Goal: Task Accomplishment & Management: Complete application form

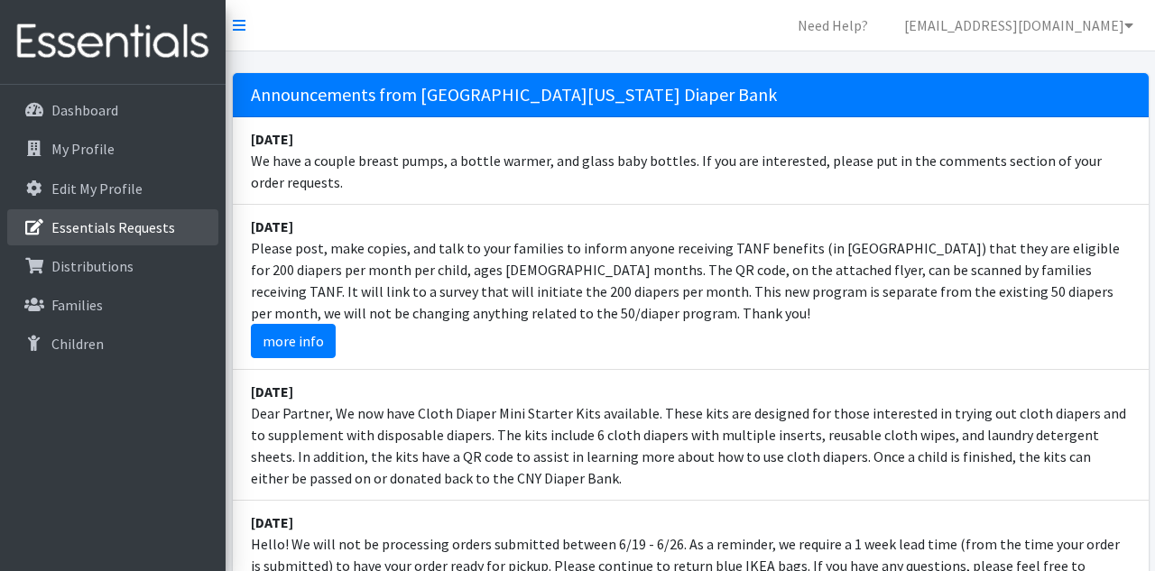
click at [117, 230] on p "Essentials Requests" at bounding box center [113, 227] width 124 height 18
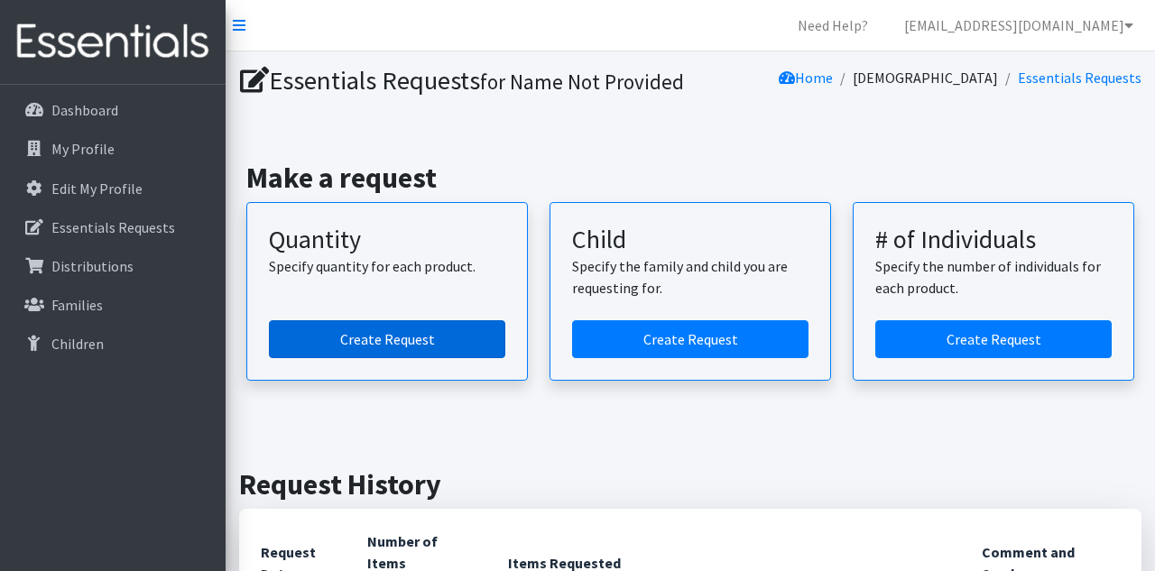
click at [406, 358] on link "Create Request" at bounding box center [387, 339] width 236 height 38
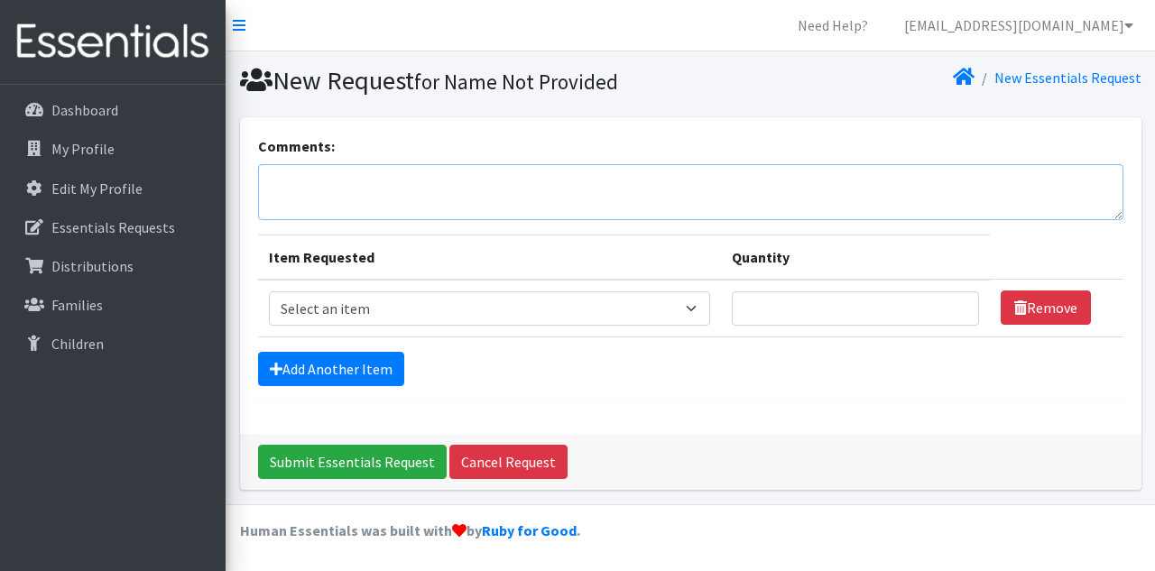
click at [354, 195] on textarea "Comments:" at bounding box center [690, 192] width 865 height 56
click at [340, 308] on select "Select an item 2T3T(30/child) 3T4T(30/child) 4T5T(30/child) Cloth Diaper Kit (s…" at bounding box center [490, 308] width 442 height 34
select select "951"
click at [269, 291] on select "Select an item 2T3T(30/child) 3T4T(30/child) 4T5T(30/child) Cloth Diaper Kit (s…" at bounding box center [490, 308] width 442 height 34
click at [731, 319] on input "Quantity" at bounding box center [854, 308] width 247 height 34
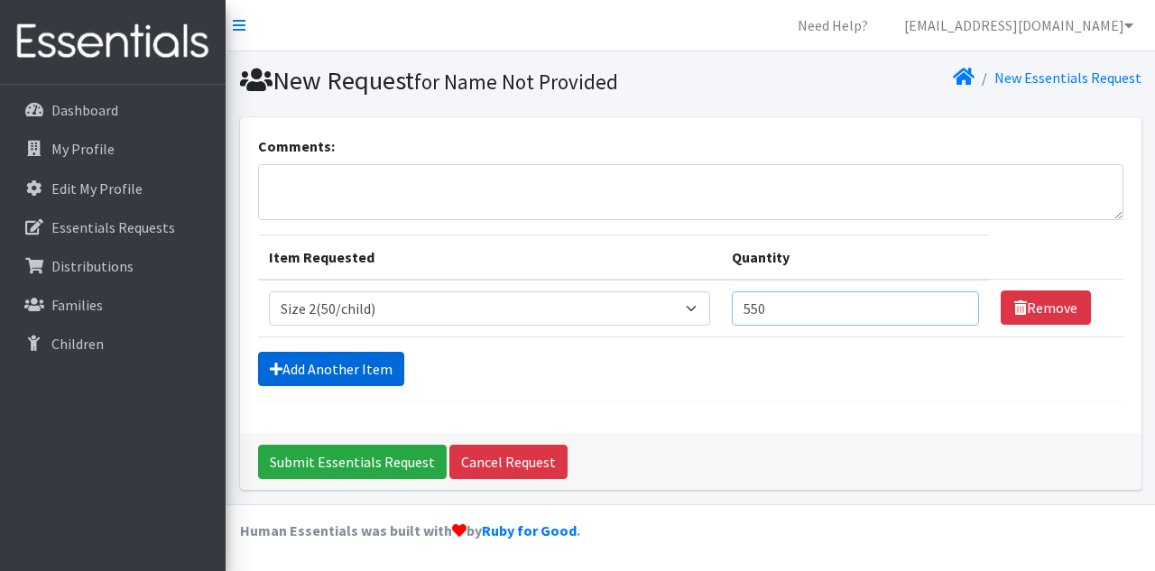
type input "550"
click at [332, 377] on link "Add Another Item" at bounding box center [331, 369] width 146 height 34
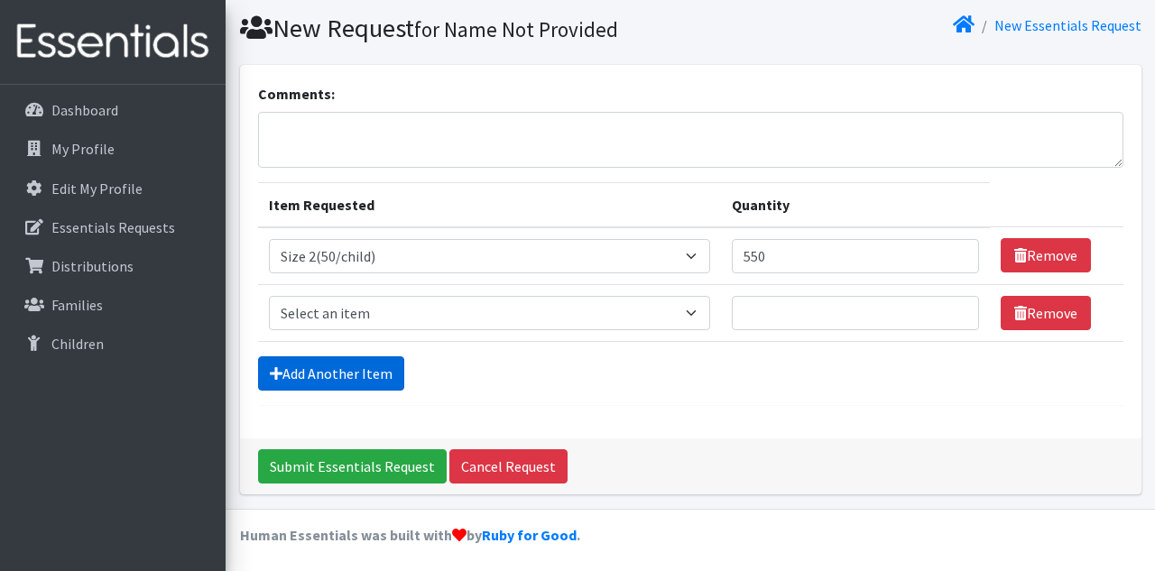
scroll to position [54, 0]
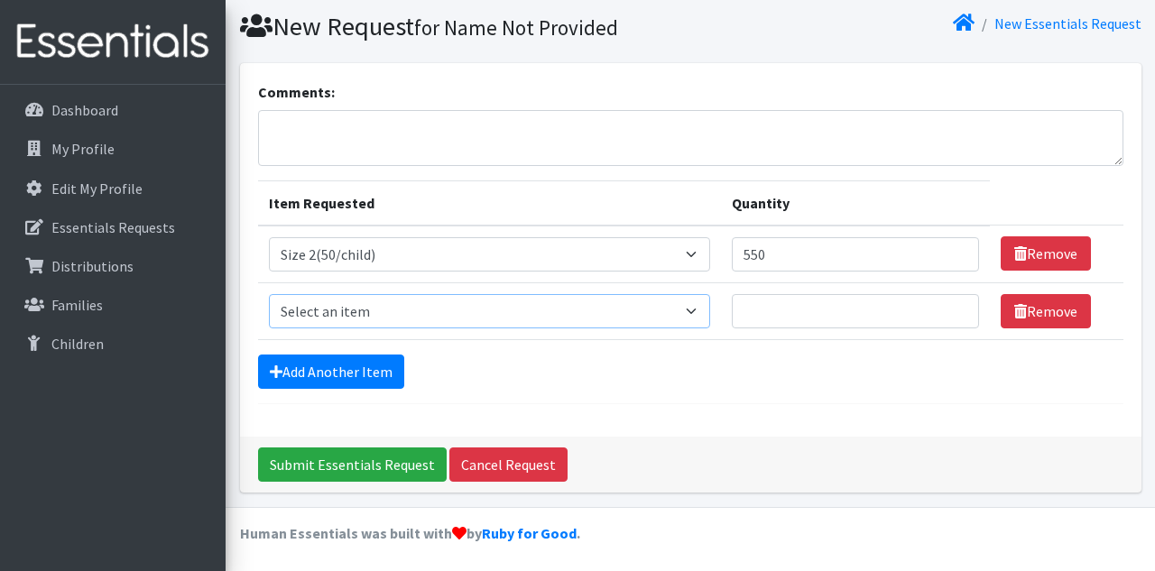
click at [390, 309] on select "Select an item 2T3T(30/child) 3T4T(30/child) 4T5T(30/child) Cloth Diaper Kit (s…" at bounding box center [490, 311] width 442 height 34
select select "954"
click at [269, 294] on select "Select an item 2T3T(30/child) 3T4T(30/child) 4T5T(30/child) Cloth Diaper Kit (s…" at bounding box center [490, 311] width 442 height 34
click at [743, 312] on input "Quantity" at bounding box center [854, 311] width 247 height 34
type input "500"
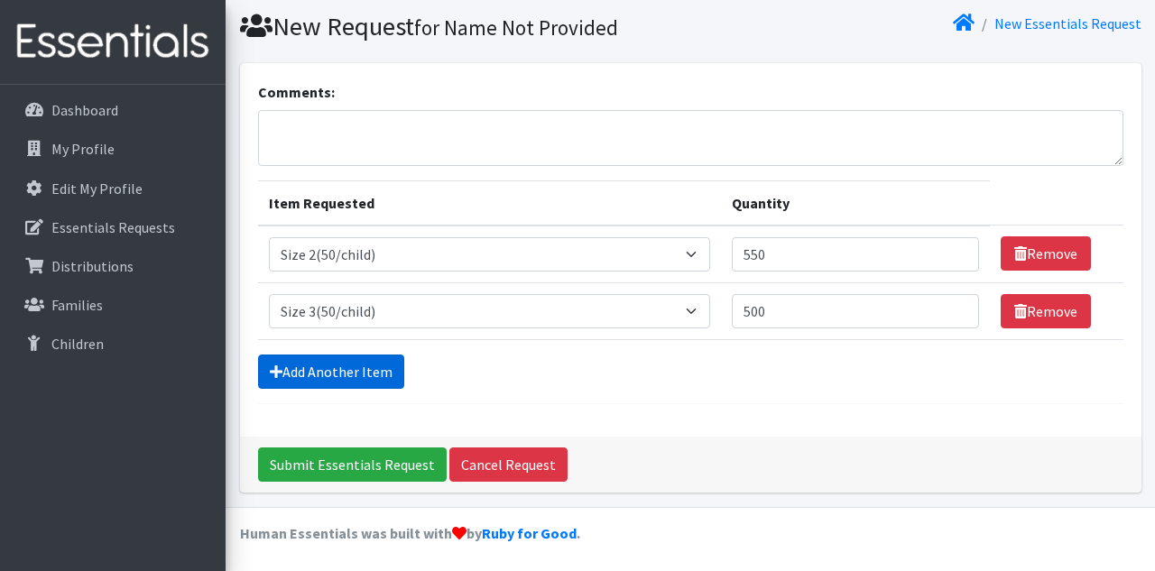
click at [383, 378] on link "Add Another Item" at bounding box center [331, 371] width 146 height 34
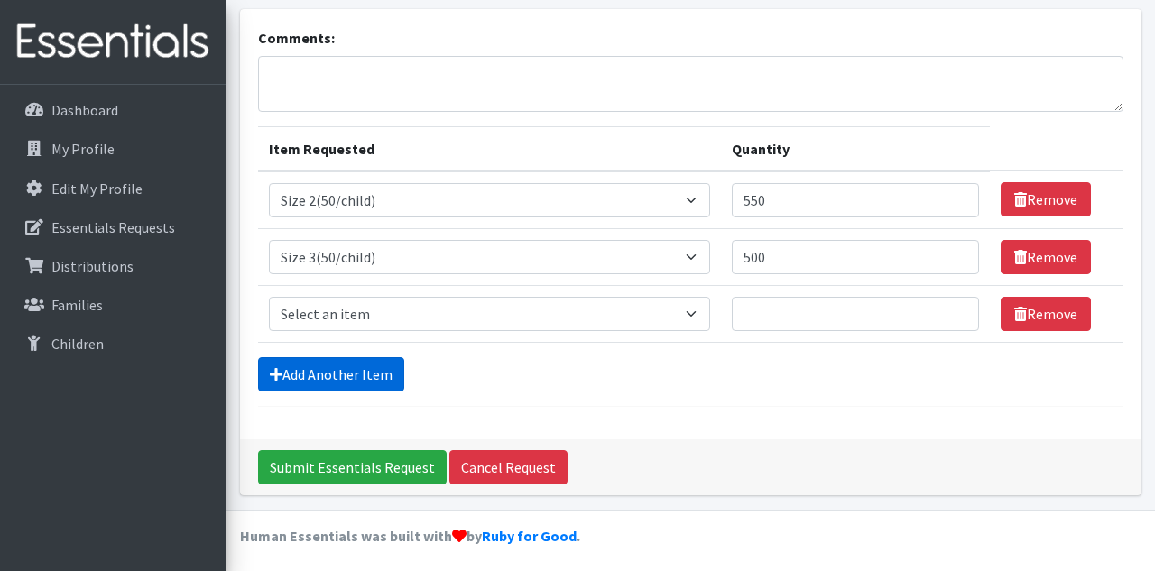
scroll to position [110, 0]
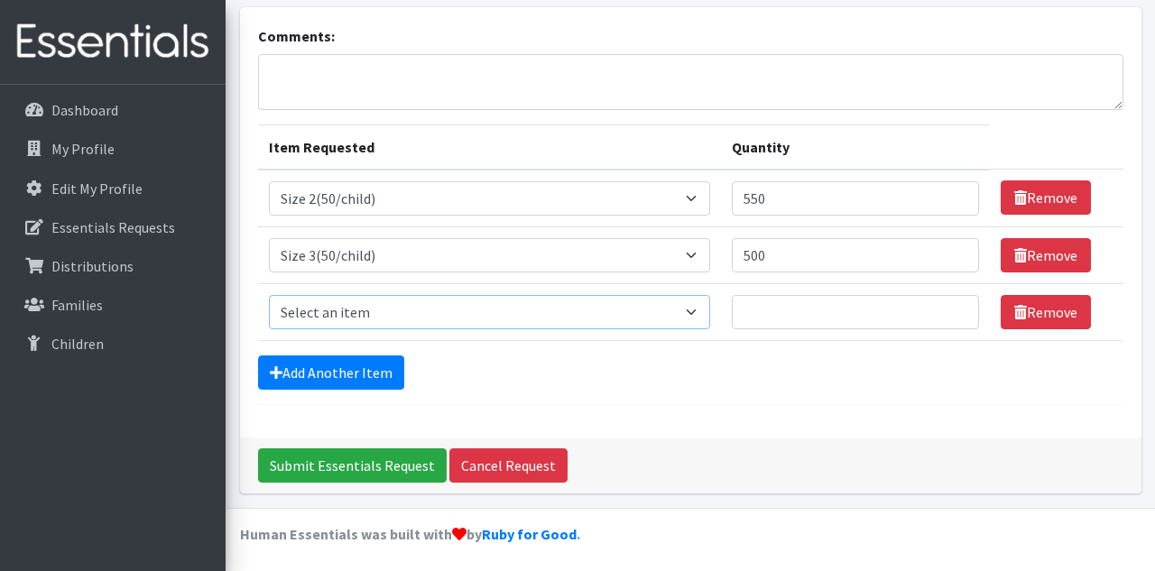
click at [406, 311] on select "Select an item 2T3T(30/child) 3T4T(30/child) 4T5T(30/child) Cloth Diaper Kit (s…" at bounding box center [490, 312] width 442 height 34
click at [269, 295] on select "Select an item 2T3T(30/child) 3T4T(30/child) 4T5T(30/child) Cloth Diaper Kit (s…" at bounding box center [490, 312] width 442 height 34
click at [679, 303] on select "Select an item 2T3T(30/child) 3T4T(30/child) 4T5T(30/child) Cloth Diaper Kit (s…" at bounding box center [490, 312] width 442 height 34
select select "963"
click at [269, 295] on select "Select an item 2T3T(30/child) 3T4T(30/child) 4T5T(30/child) Cloth Diaper Kit (s…" at bounding box center [490, 312] width 442 height 34
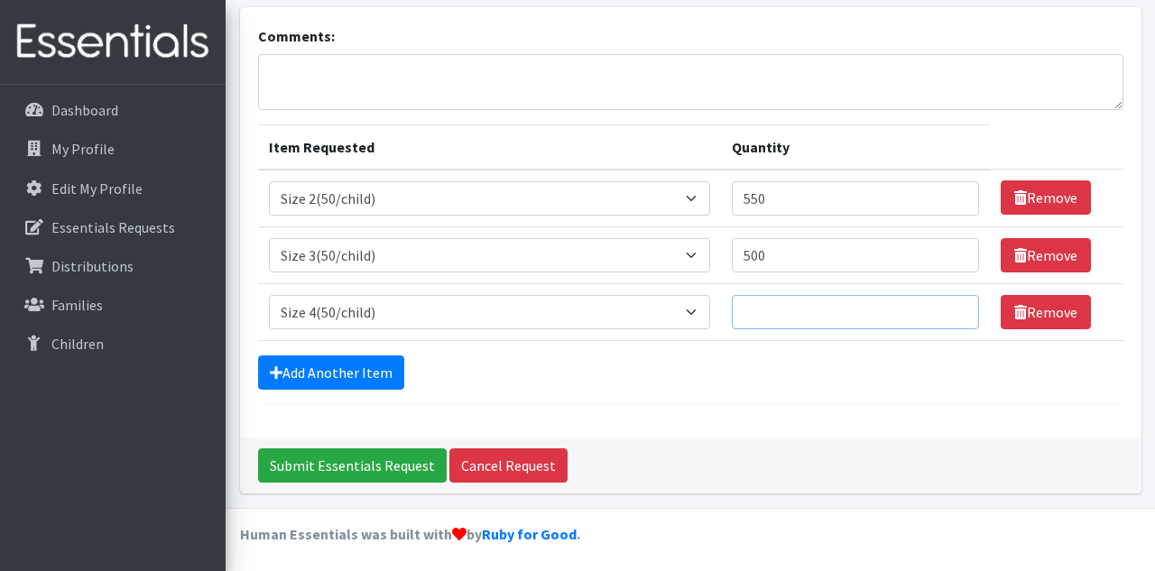
click at [731, 316] on input "Quantity" at bounding box center [854, 312] width 247 height 34
type input "1000"
click at [374, 372] on link "Add Another Item" at bounding box center [331, 372] width 146 height 34
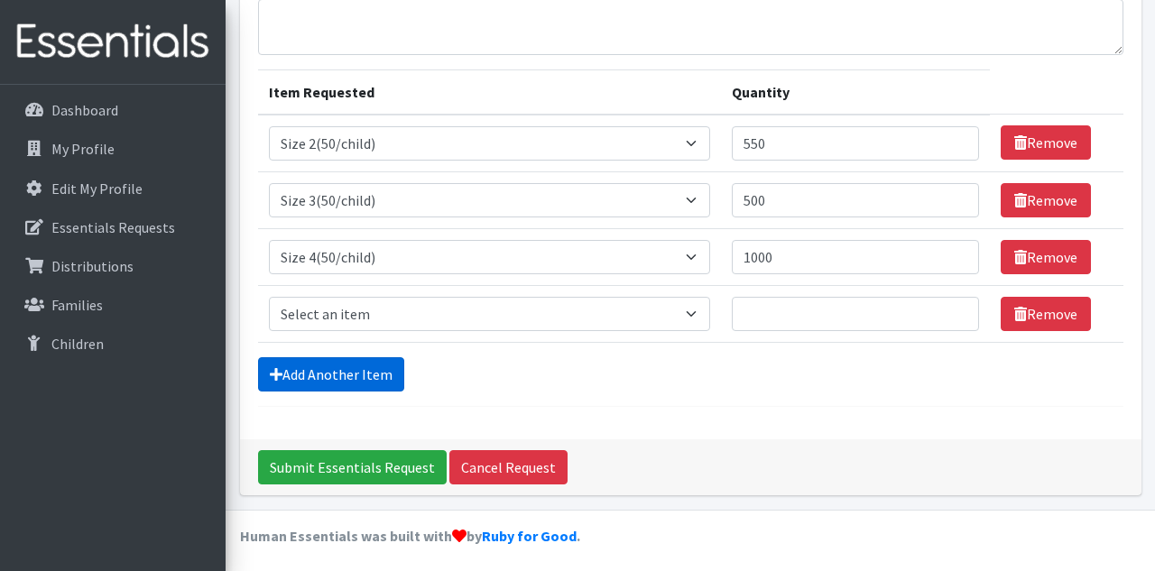
scroll to position [167, 0]
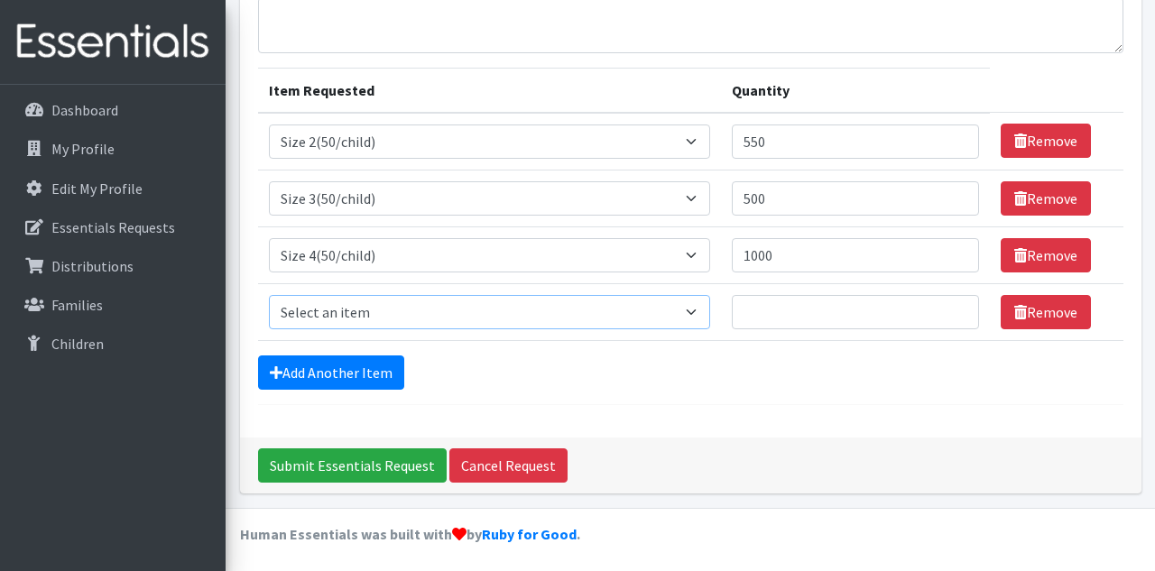
click at [363, 298] on select "Select an item 2T3T(30/child) 3T4T(30/child) 4T5T(30/child) Cloth Diaper Kit (s…" at bounding box center [490, 312] width 442 height 34
select select "964"
click at [269, 295] on select "Select an item 2T3T(30/child) 3T4T(30/child) 4T5T(30/child) Cloth Diaper Kit (s…" at bounding box center [490, 312] width 442 height 34
click at [777, 318] on input "Quantity" at bounding box center [854, 312] width 247 height 34
type input "5"
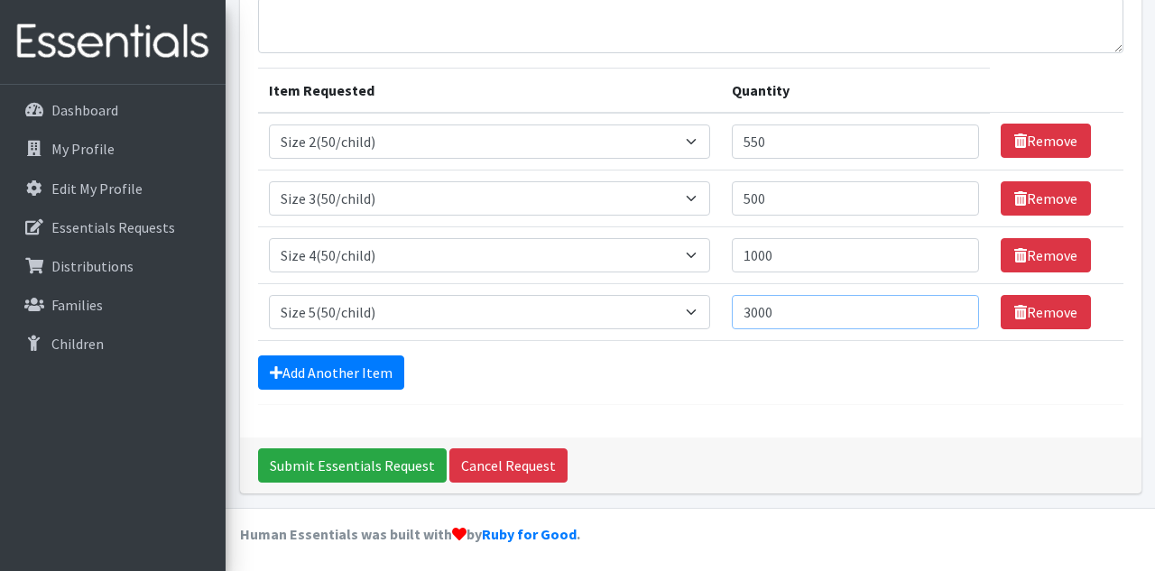
type input "3000"
click at [382, 386] on form "Comments: Item Requested Quantity Item Requested Select an item 2T3T(30/child) …" at bounding box center [690, 186] width 865 height 437
click at [392, 367] on link "Add Another Item" at bounding box center [331, 372] width 146 height 34
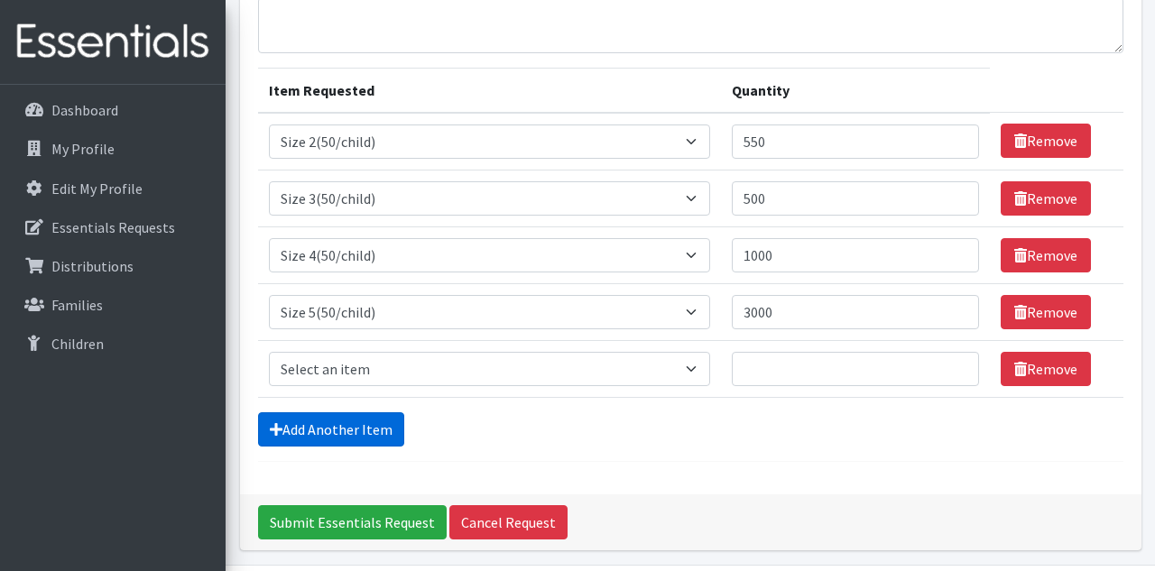
scroll to position [224, 0]
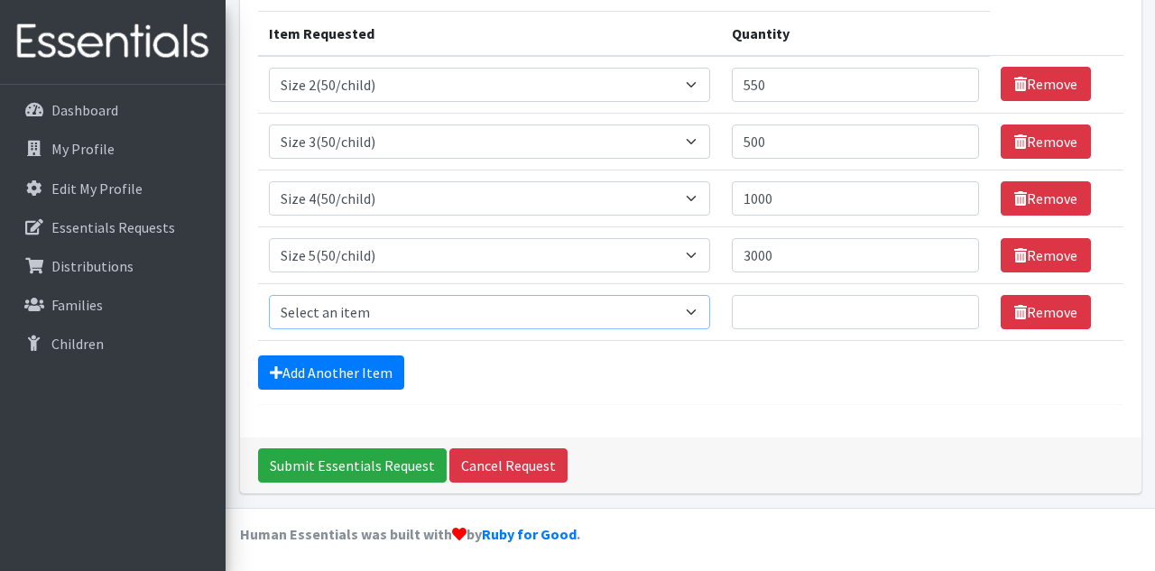
click at [378, 312] on select "Select an item 2T3T(30/child) 3T4T(30/child) 4T5T(30/child) Cloth Diaper Kit (s…" at bounding box center [490, 312] width 442 height 34
select select "966"
click at [269, 295] on select "Select an item 2T3T(30/child) 3T4T(30/child) 4T5T(30/child) Cloth Diaper Kit (s…" at bounding box center [490, 312] width 442 height 34
click at [731, 314] on input "Quantity" at bounding box center [854, 312] width 247 height 34
type input "3000"
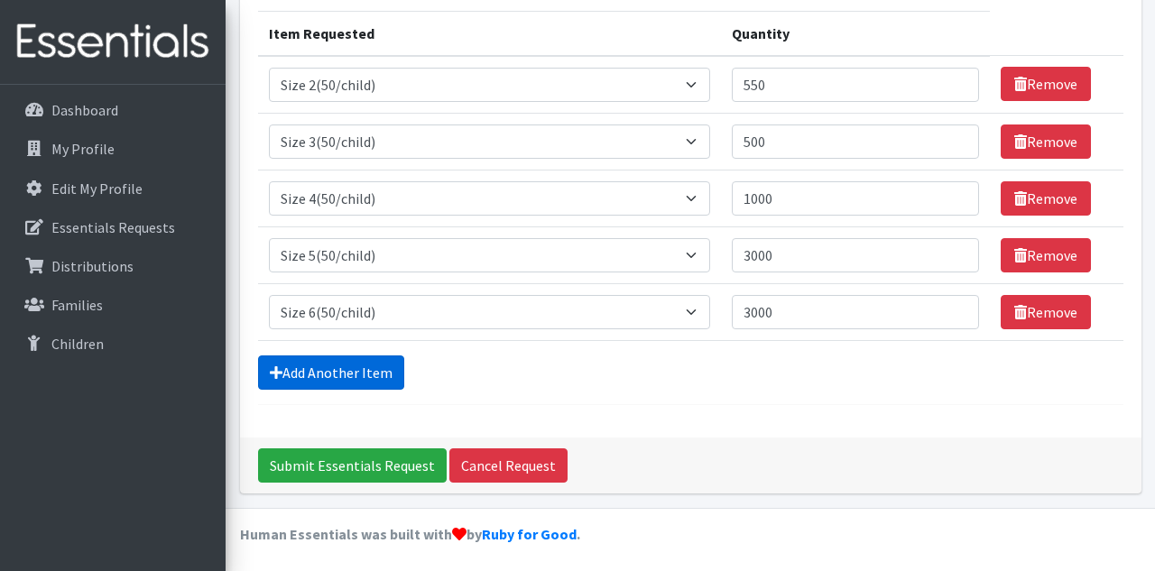
click at [353, 367] on link "Add Another Item" at bounding box center [331, 372] width 146 height 34
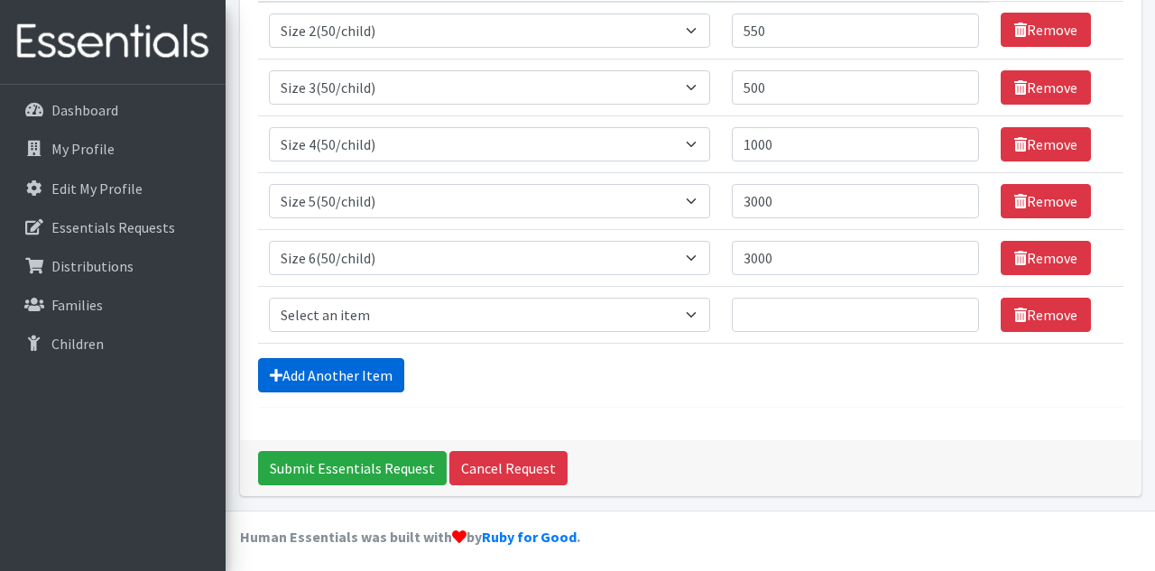
scroll to position [280, 0]
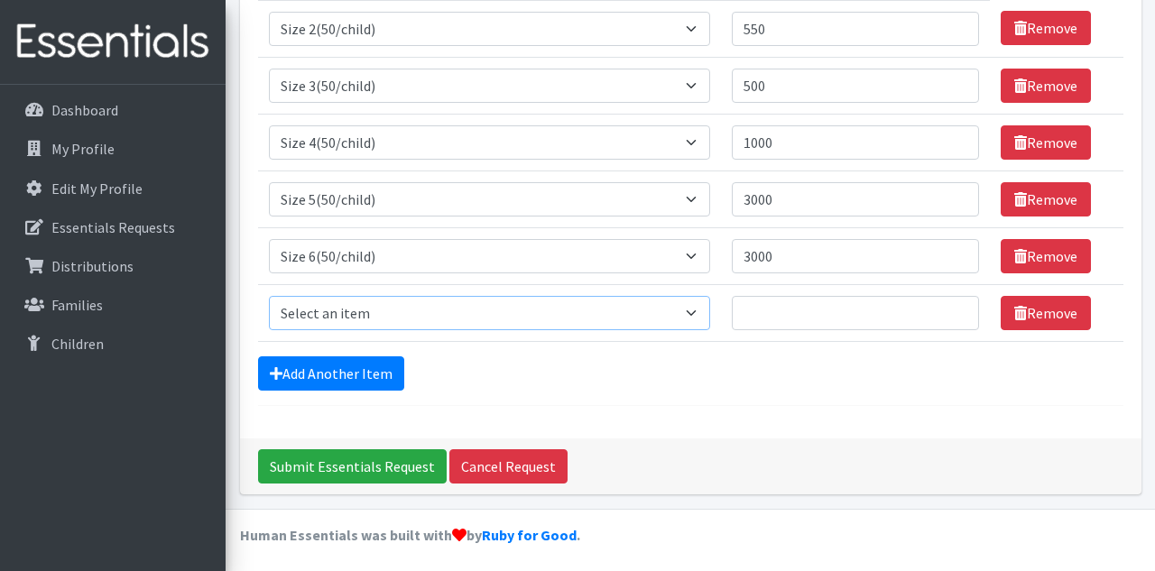
click at [336, 304] on select "Select an item 2T3T(30/child) 3T4T(30/child) 4T5T(30/child) Cloth Diaper Kit (s…" at bounding box center [490, 313] width 442 height 34
select select "941"
click at [269, 296] on select "Select an item 2T3T(30/child) 3T4T(30/child) 4T5T(30/child) Cloth Diaper Kit (s…" at bounding box center [490, 313] width 442 height 34
click at [748, 315] on input "Quantity" at bounding box center [854, 313] width 247 height 34
type input "1050"
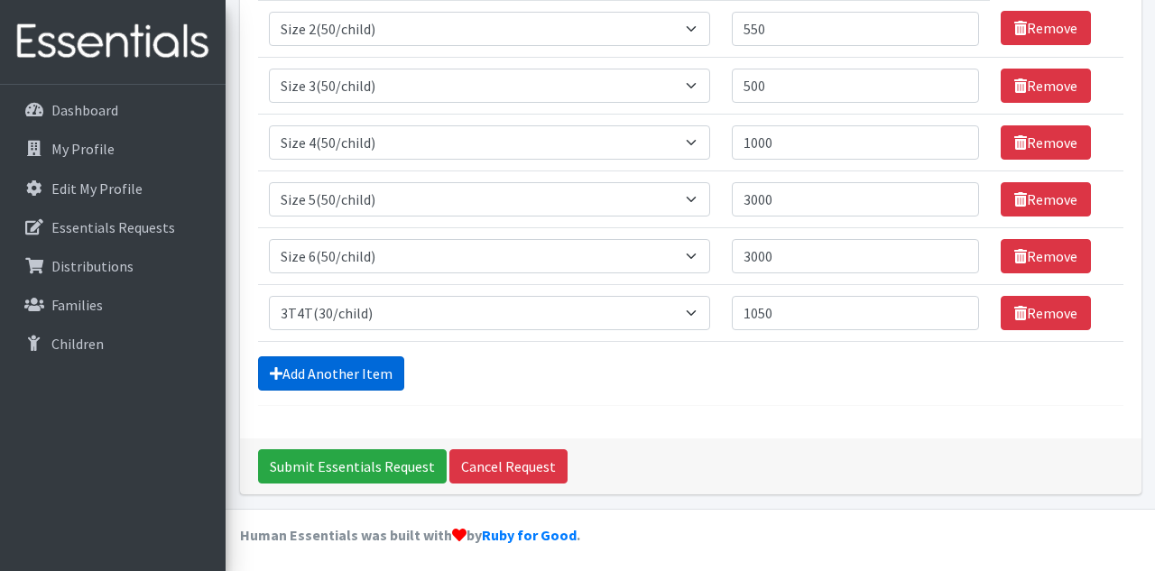
click at [372, 379] on link "Add Another Item" at bounding box center [331, 373] width 146 height 34
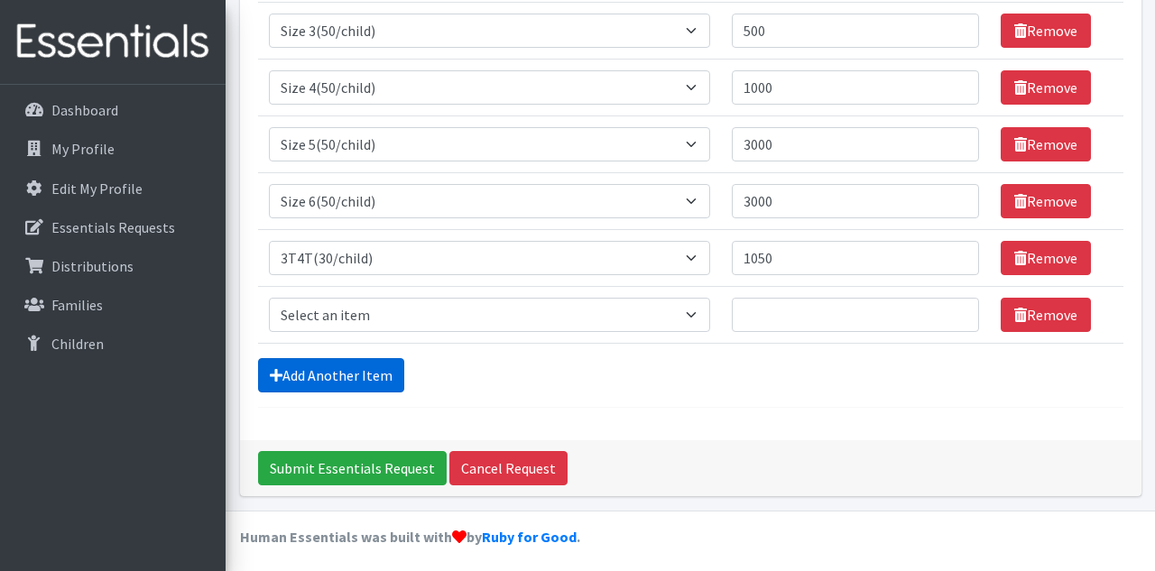
scroll to position [336, 0]
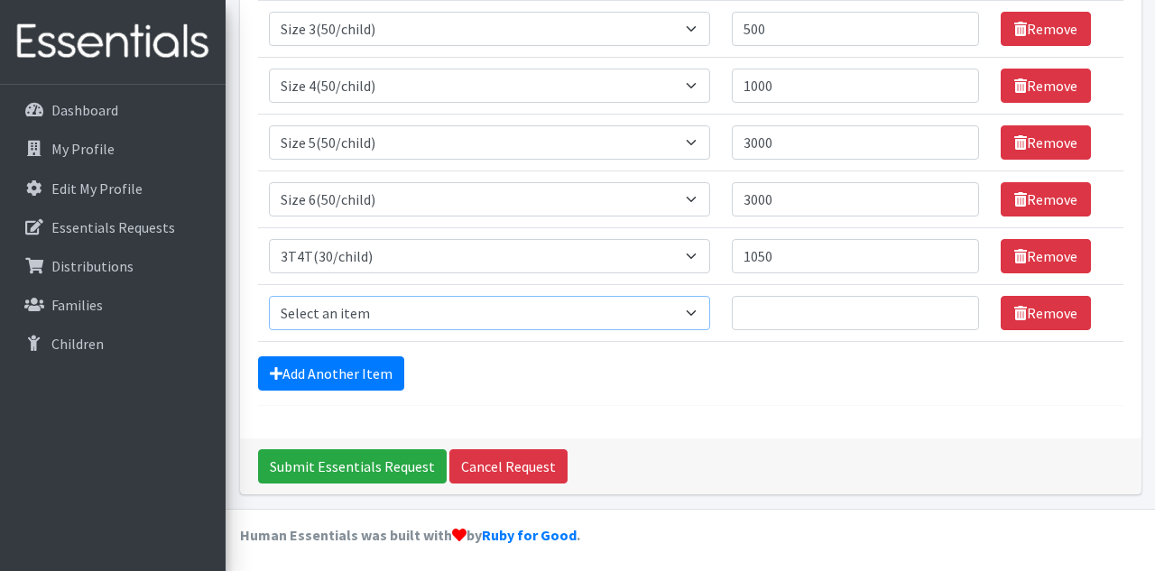
click at [360, 318] on select "Select an item 2T3T(30/child) 3T4T(30/child) 4T5T(30/child) Cloth Diaper Kit (s…" at bounding box center [490, 313] width 442 height 34
select select "953"
click at [269, 296] on select "Select an item 2T3T(30/child) 3T4T(30/child) 4T5T(30/child) Cloth Diaper Kit (s…" at bounding box center [490, 313] width 442 height 34
click at [755, 313] on input "Quantity" at bounding box center [854, 313] width 247 height 34
type input "1050"
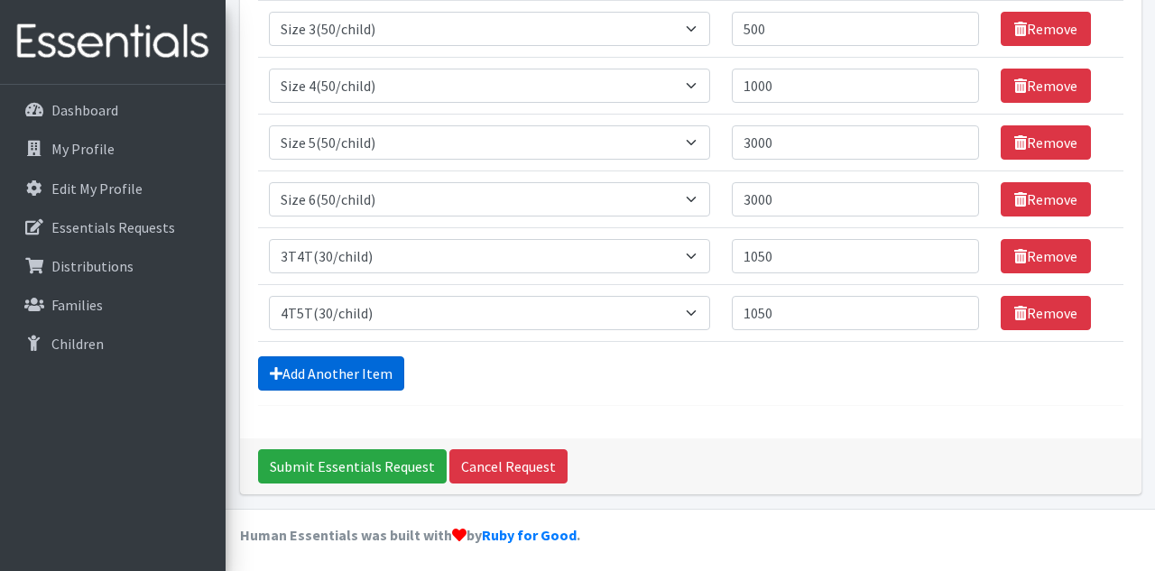
click at [363, 366] on link "Add Another Item" at bounding box center [331, 373] width 146 height 34
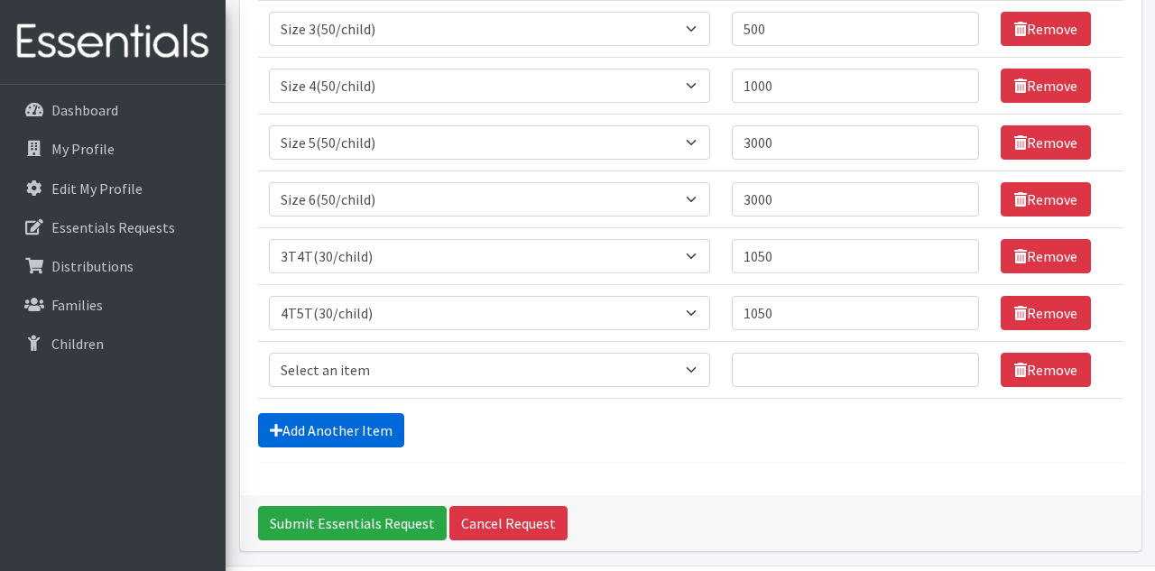
scroll to position [393, 0]
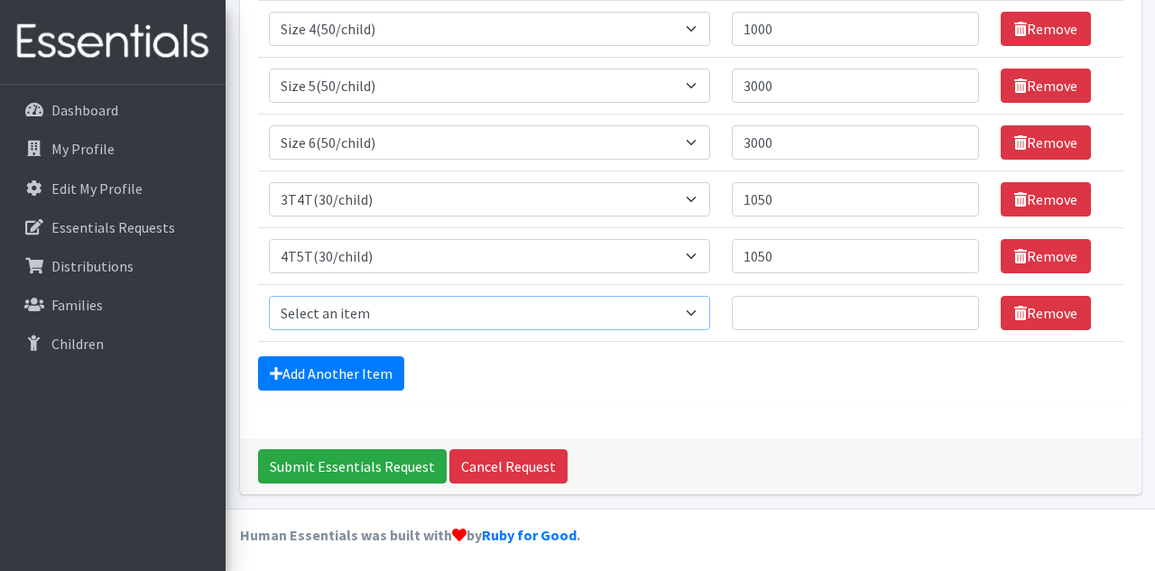
click at [438, 306] on select "Select an item 2T3T(30/child) 3T4T(30/child) 4T5T(30/child) Cloth Diaper Kit (s…" at bounding box center [490, 313] width 442 height 34
click at [538, 425] on div "Comments: Item Requested Quantity Item Requested Select an item 2T3T(30/child) …" at bounding box center [690, 81] width 901 height 714
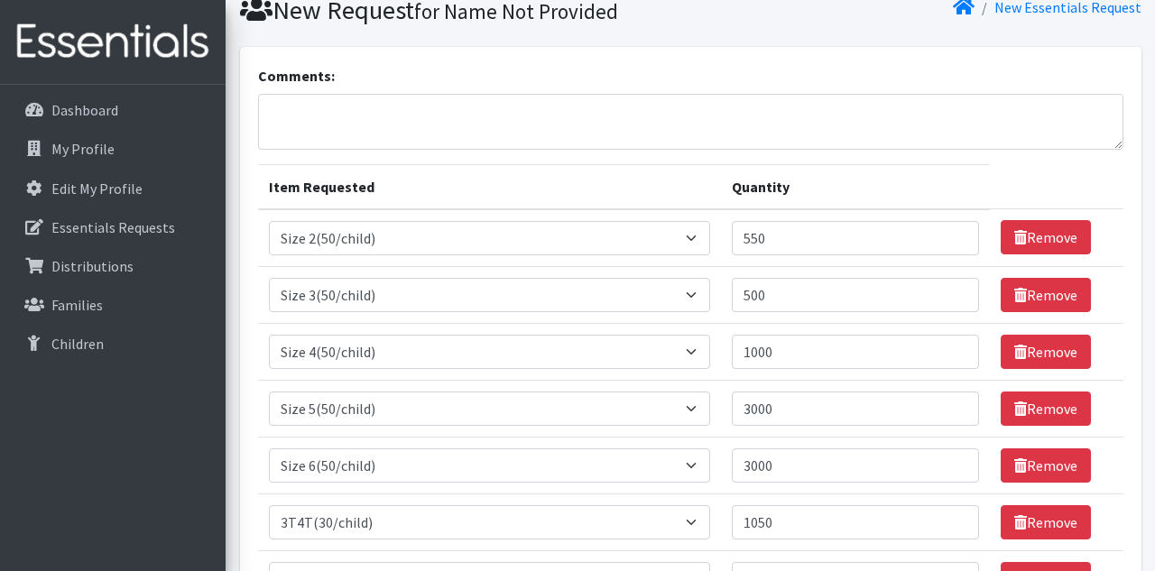
scroll to position [41, 0]
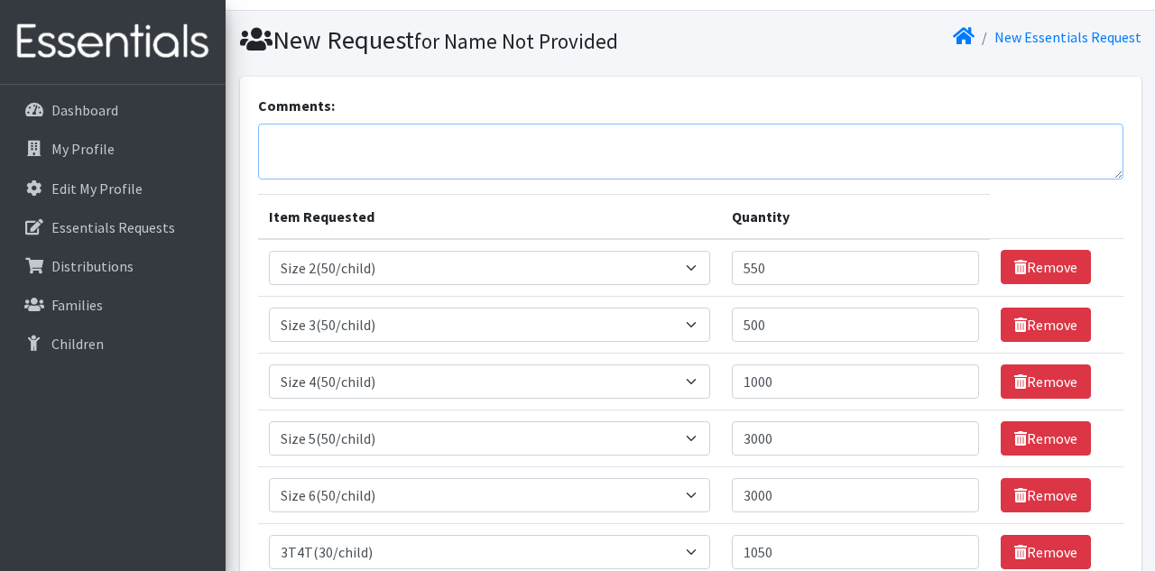
click at [317, 147] on textarea "Comments:" at bounding box center [690, 152] width 865 height 56
click at [441, 84] on div "Comments: Item Requested Quantity Item Requested Select an item 2T3T(30/child) …" at bounding box center [690, 434] width 901 height 714
click at [303, 140] on textarea "Comments:" at bounding box center [690, 152] width 865 height 56
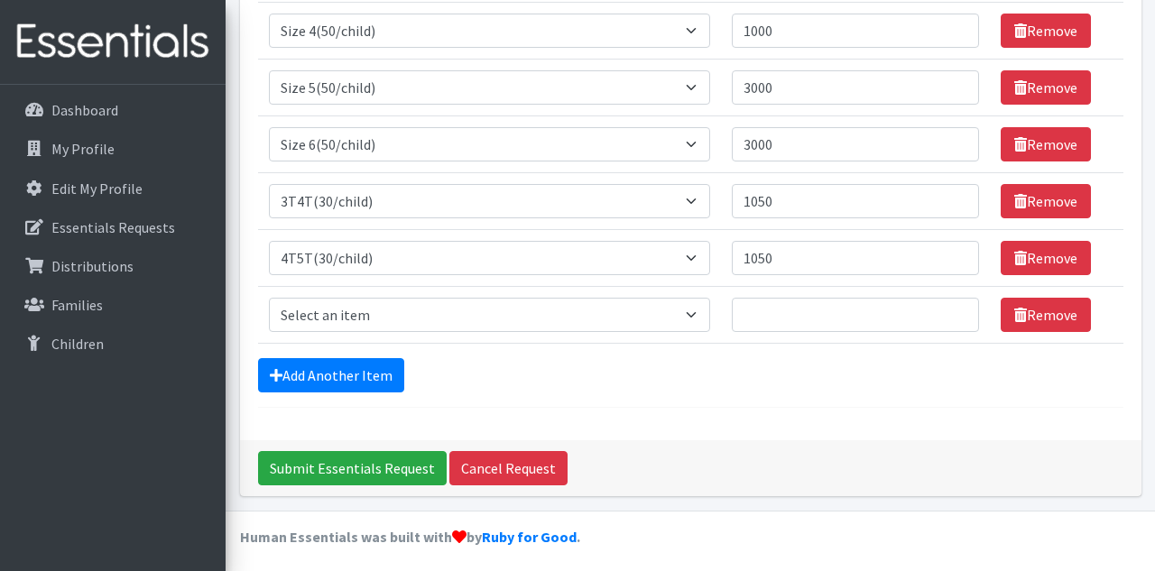
scroll to position [393, 0]
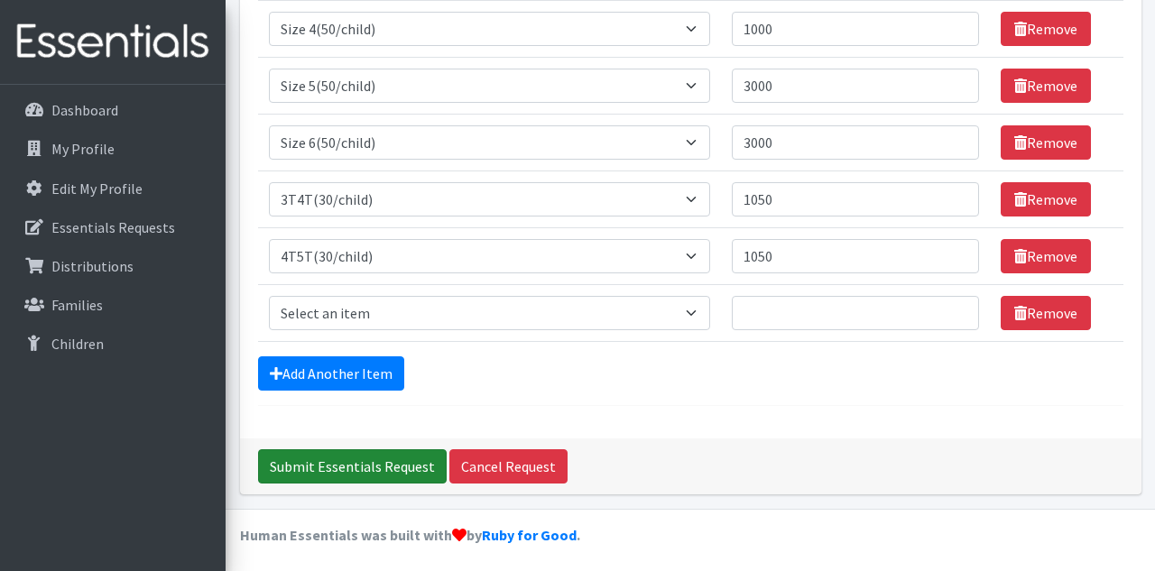
type textarea "We need Adult XS or Goodnights XL for 5 disabled children. Also send as many wi…"
click at [363, 461] on input "Submit Essentials Request" at bounding box center [352, 466] width 189 height 34
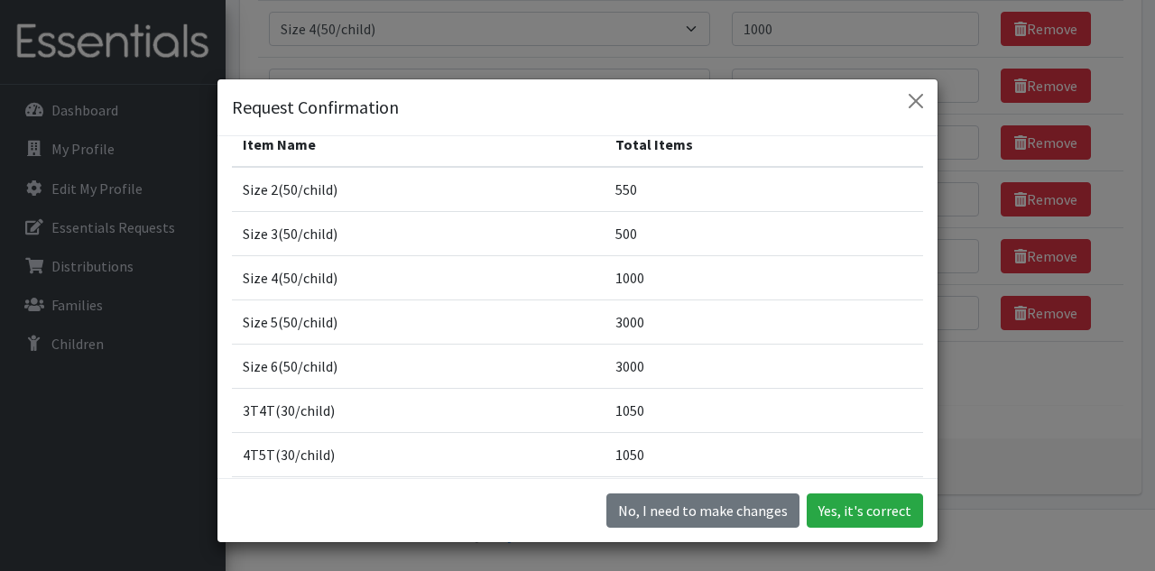
scroll to position [25, 0]
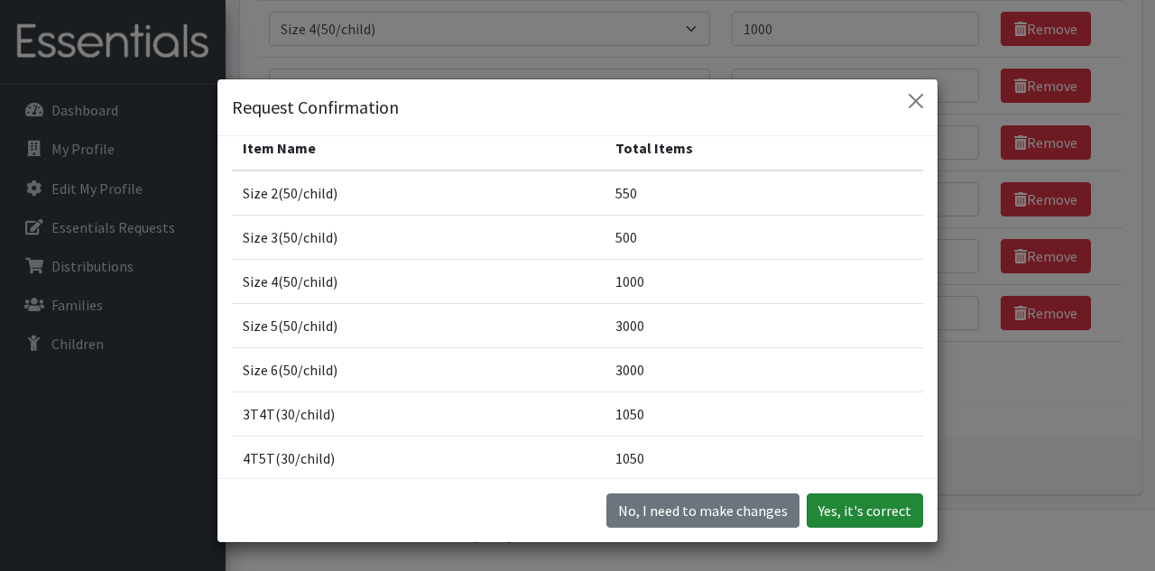
click at [854, 520] on button "Yes, it's correct" at bounding box center [864, 510] width 116 height 34
